Goal: Find specific page/section: Locate a particular part of the current website

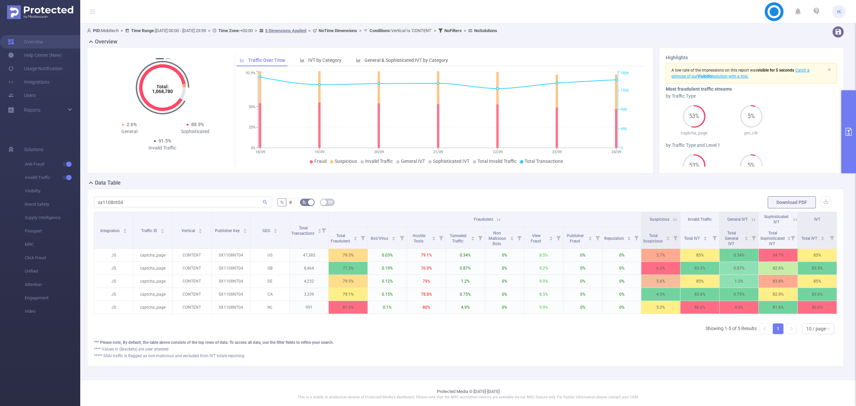
scroll to position [0, 1]
click at [670, 218] on icon at bounding box center [673, 220] width 6 height 6
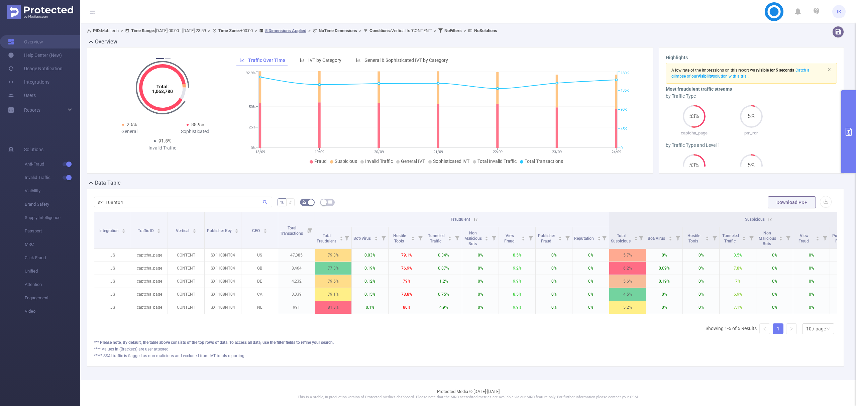
scroll to position [0, 222]
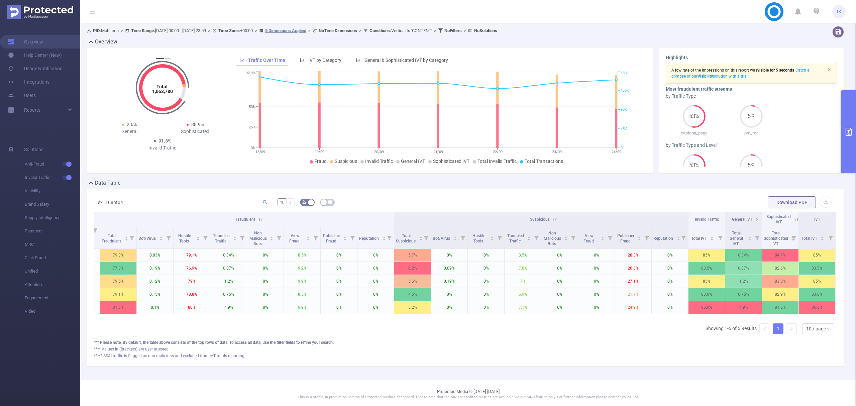
click at [793, 222] on icon at bounding box center [796, 220] width 6 height 6
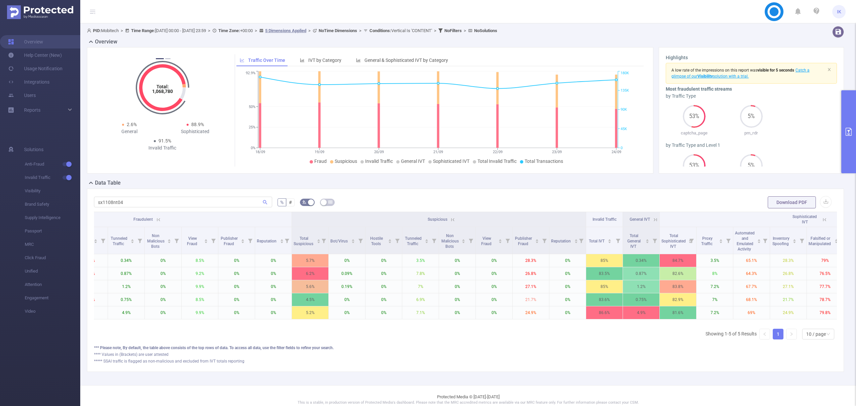
scroll to position [0, 479]
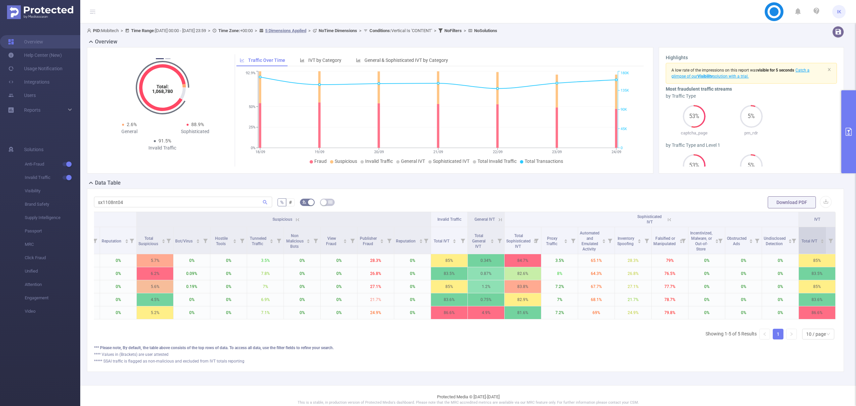
click at [820, 242] on icon "icon: caret-down" at bounding box center [822, 242] width 4 height 4
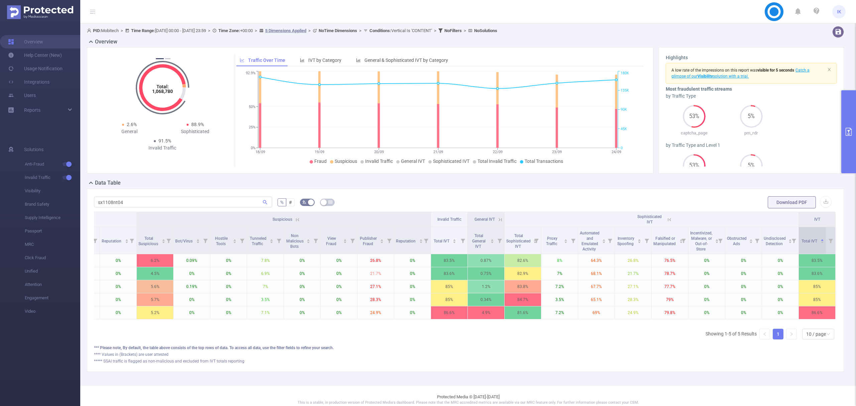
click at [820, 243] on icon "icon: caret-down" at bounding box center [822, 242] width 4 height 4
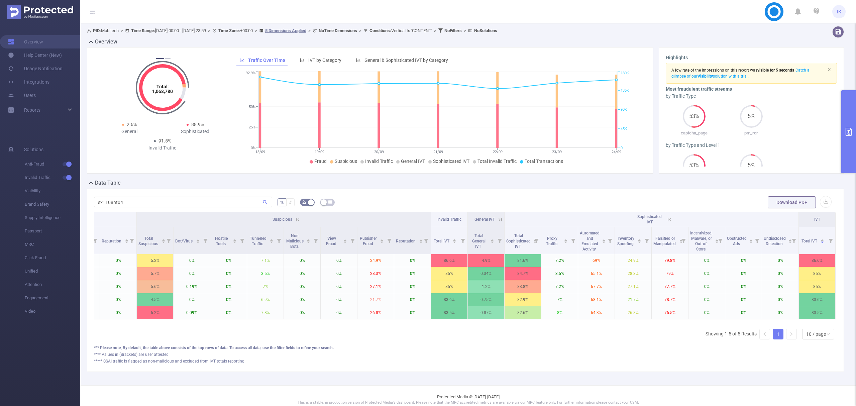
click at [660, 204] on form "sx1108nt04 % # Download PDF" at bounding box center [465, 202] width 743 height 13
click at [107, 200] on input "sx1108nt04" at bounding box center [183, 202] width 178 height 11
paste input "jm1307nt009"
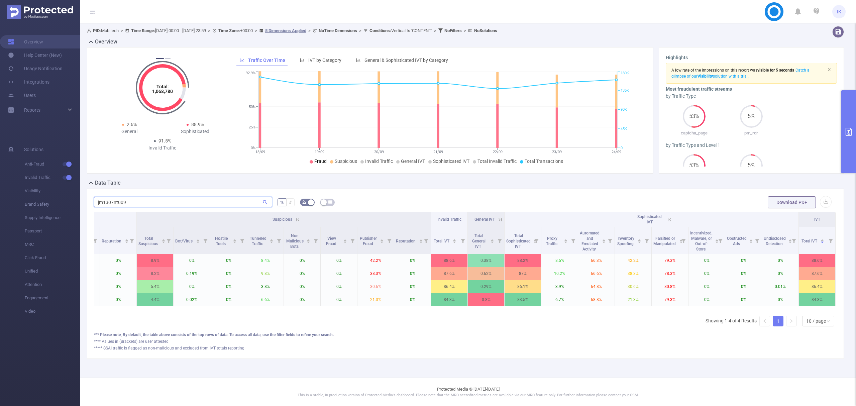
click at [118, 203] on input "jm1307nt009" at bounding box center [183, 202] width 178 height 11
paste input "10"
paste input "jm1307nt010"
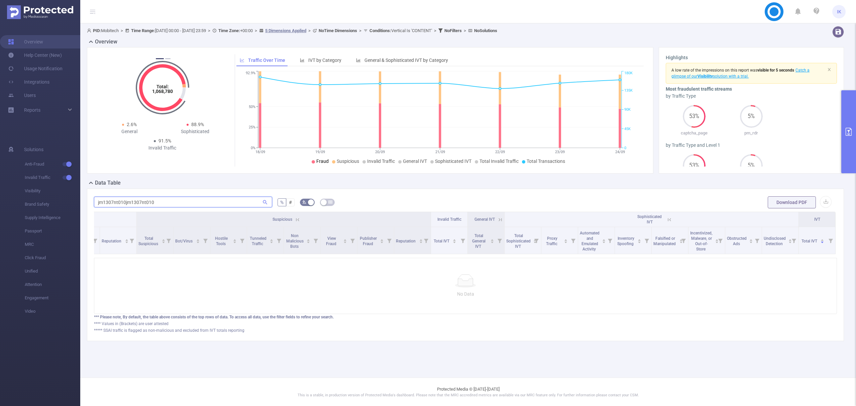
scroll to position [0, 472]
click at [130, 206] on input "jm1307nt010jm1307nt010" at bounding box center [183, 202] width 178 height 11
paste input "text"
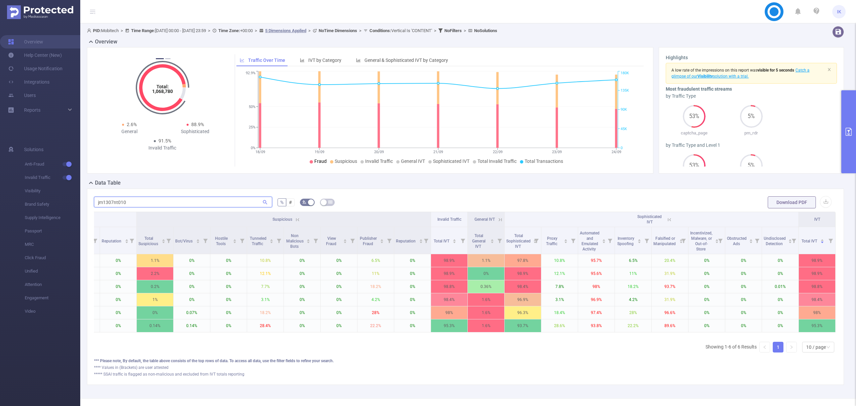
type input "jm1307nt010"
